Goal: Navigation & Orientation: Find specific page/section

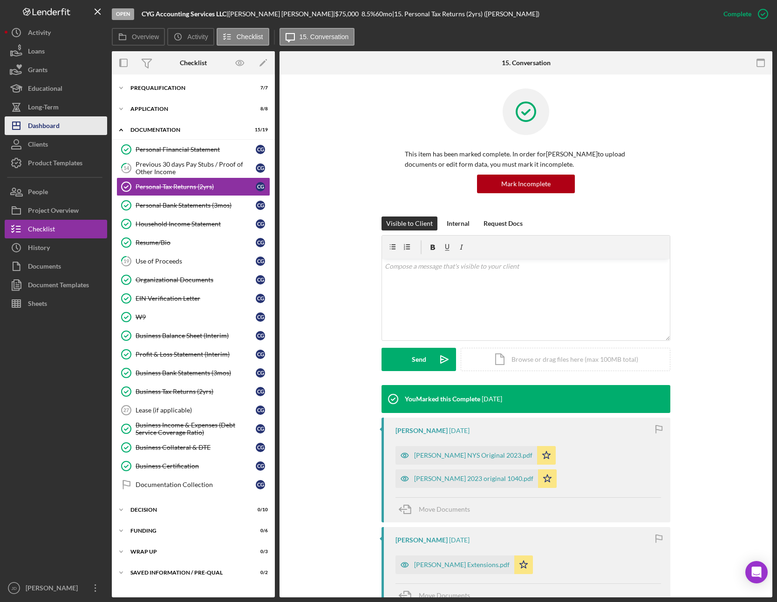
click at [39, 122] on div "Dashboard" at bounding box center [44, 126] width 32 height 21
